Goal: Transaction & Acquisition: Purchase product/service

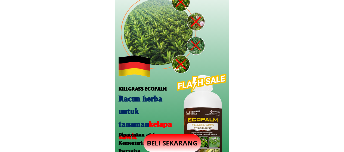
click at [173, 141] on p "BELI SEKARANG" at bounding box center [172, 143] width 58 height 18
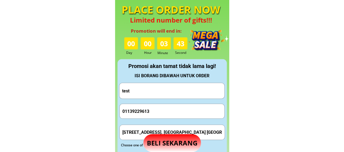
scroll to position [535, 0]
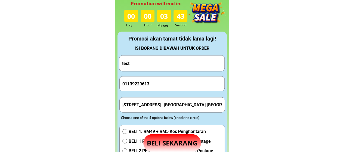
click at [151, 105] on input "Lot 219,Lorong Pasir Putih 3,Fasa 1,Taman Pasir Putih Putatan ,88300. Kota Kina…" at bounding box center [172, 105] width 102 height 14
type input "g"
click at [137, 131] on span "BELI 1: RM49 + RM5 Kos Penghantaran" at bounding box center [170, 131] width 84 height 7
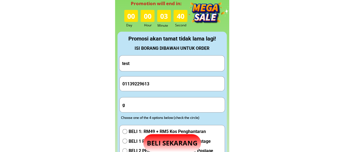
radio input "true"
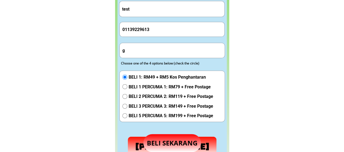
scroll to position [643, 0]
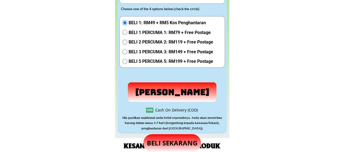
click at [167, 92] on p "[PERSON_NAME]" at bounding box center [172, 92] width 89 height 20
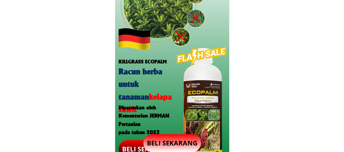
scroll to position [81, 0]
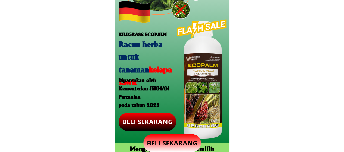
click at [143, 99] on h3 "Dipatenkan oleh Kementerian JERMAN Pertanian pada tahun 2023" at bounding box center [145, 92] width 54 height 33
